Goal: Find contact information: Find contact information

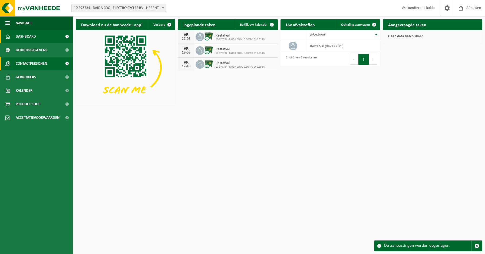
click at [30, 62] on span "Contactpersonen" at bounding box center [31, 64] width 31 height 14
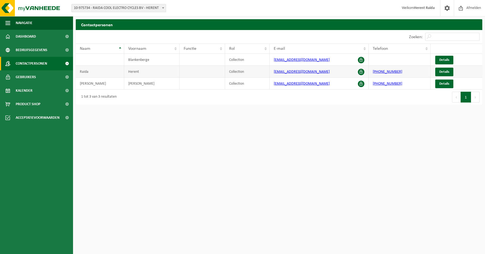
click at [80, 73] on td "Raida" at bounding box center [100, 72] width 48 height 12
click at [46, 77] on link "Gebruikers" at bounding box center [36, 77] width 73 height 14
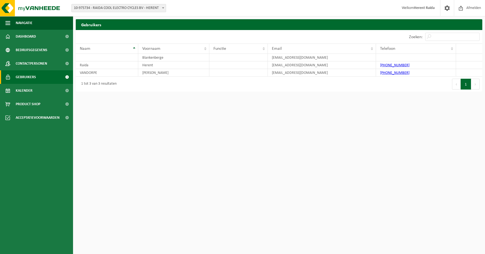
click at [425, 132] on html "Vestiging: 10-975734 - RAIDA COOL ELECTRO CYCLES BV - HERENT 10-975734 - RAIDA …" at bounding box center [242, 127] width 485 height 254
